Goal: Information Seeking & Learning: Learn about a topic

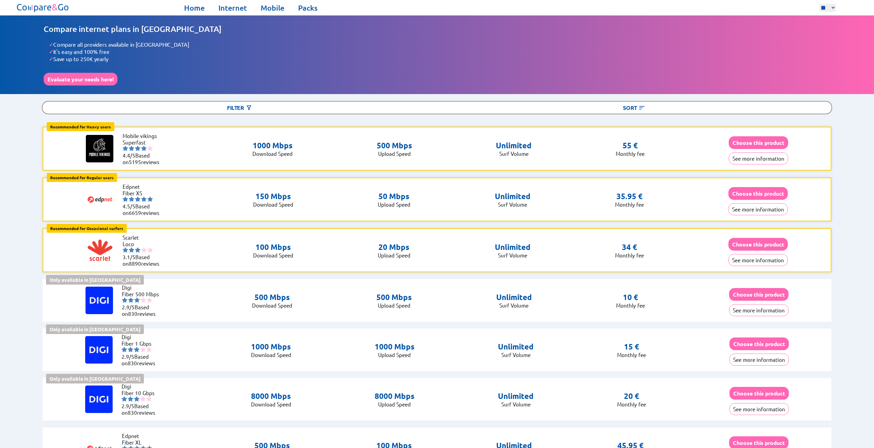
scroll to position [240, 0]
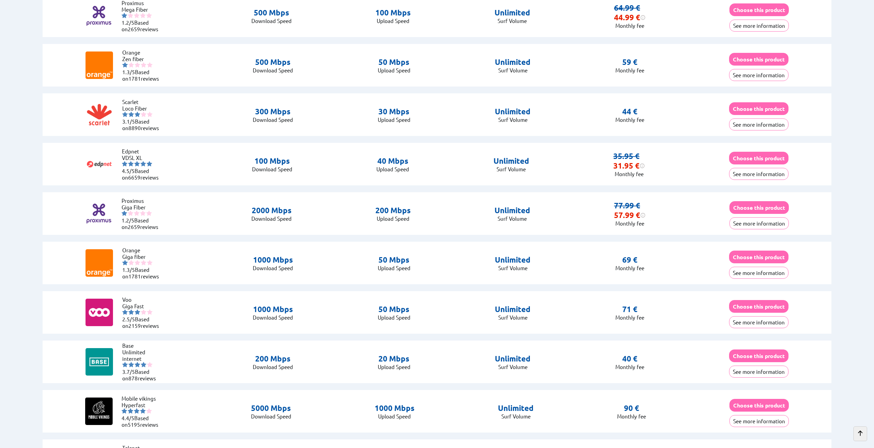
scroll to position [721, 0]
